Goal: Information Seeking & Learning: Learn about a topic

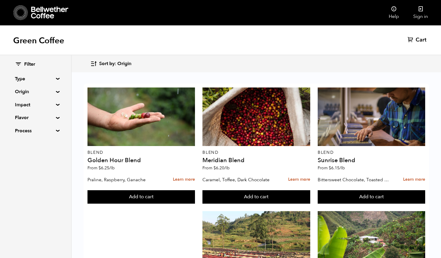
scroll to position [637, 0]
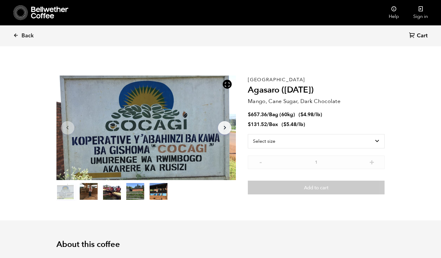
scroll to position [260, 318]
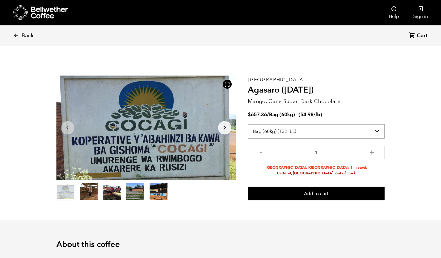
select select "box"
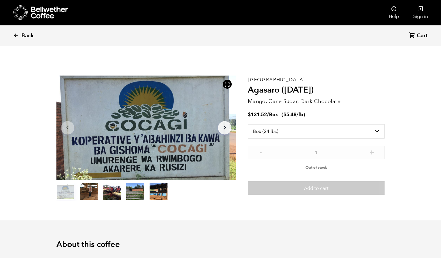
click at [18, 36] on icon at bounding box center [15, 35] width 5 height 5
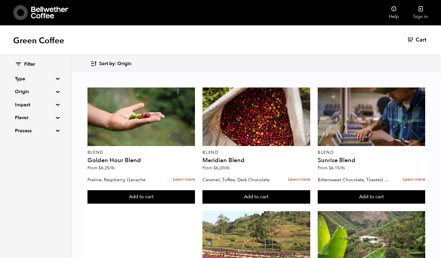
click at [55, 118] on summary "Flavor" at bounding box center [35, 117] width 41 height 7
click at [17, 155] on input "Fruity" at bounding box center [17, 157] width 5 height 5
checkbox input "true"
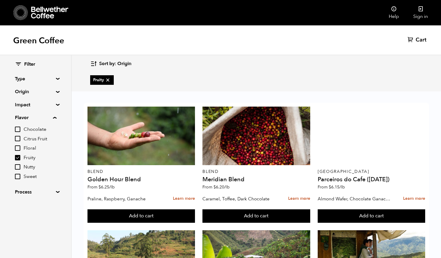
click at [18, 147] on input "Floral" at bounding box center [17, 147] width 5 height 5
checkbox input "true"
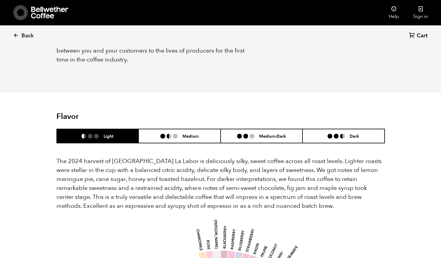
scroll to position [495, 0]
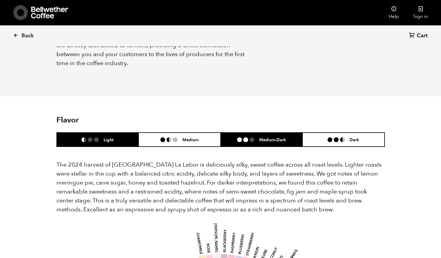
click at [258, 137] on ul at bounding box center [248, 139] width 22 height 5
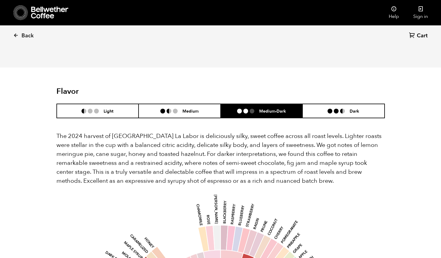
scroll to position [526, 0]
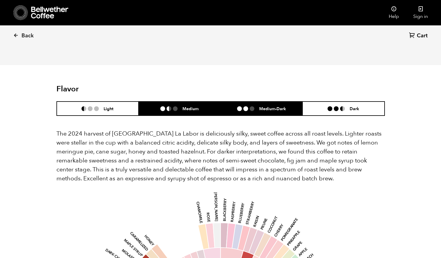
click at [197, 106] on h6 "Medium" at bounding box center [190, 108] width 16 height 5
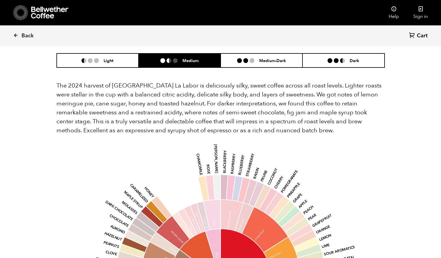
scroll to position [574, 0]
click at [343, 58] on li at bounding box center [342, 60] width 5 height 5
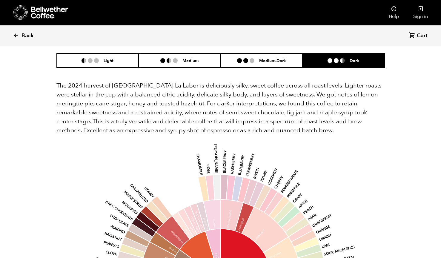
click at [16, 36] on icon at bounding box center [15, 35] width 5 height 5
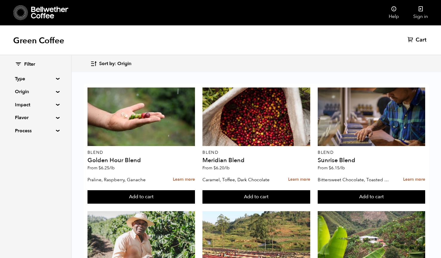
scroll to position [683, 0]
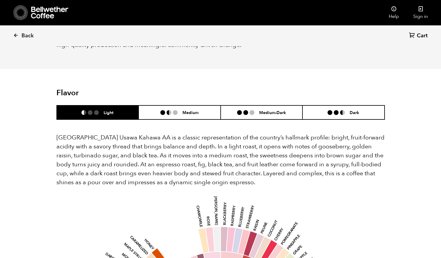
scroll to position [341, 0]
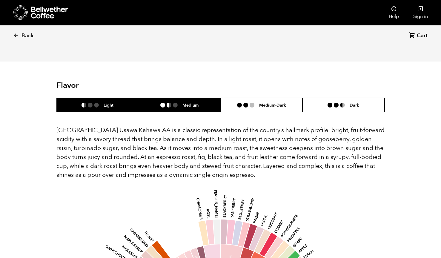
click at [195, 102] on h6 "Medium" at bounding box center [190, 104] width 16 height 5
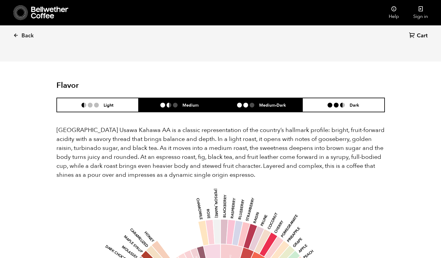
click at [275, 98] on li "Medium-Dark" at bounding box center [262, 105] width 82 height 14
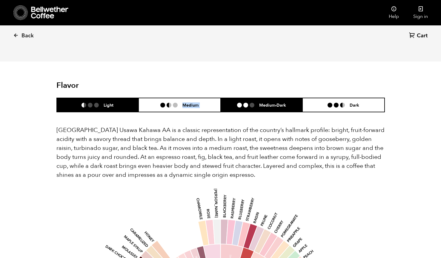
drag, startPoint x: 275, startPoint y: 94, endPoint x: 115, endPoint y: 99, distance: 159.4
click at [115, 99] on ul "Light Medium Medium-Dark Dark" at bounding box center [220, 105] width 328 height 15
click at [111, 102] on h6 "Light" at bounding box center [109, 104] width 10 height 5
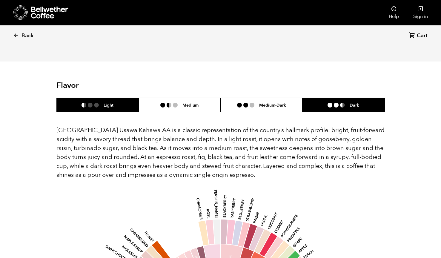
click at [330, 101] on li "Dark" at bounding box center [343, 105] width 82 height 14
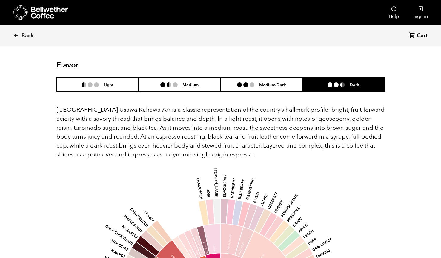
scroll to position [360, 0]
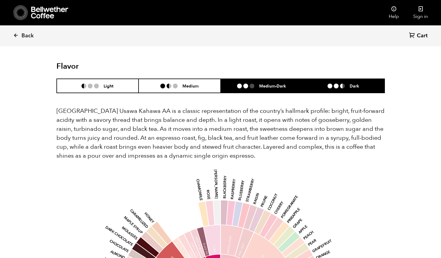
click at [254, 79] on li "Medium-Dark" at bounding box center [262, 86] width 82 height 14
